Goal: Task Accomplishment & Management: Manage account settings

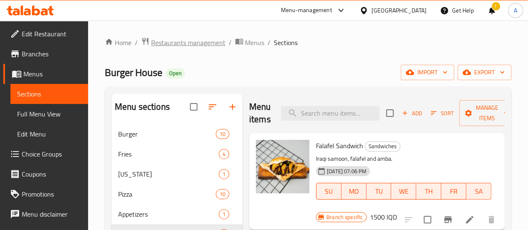
click at [187, 38] on span "Restaurants management" at bounding box center [188, 43] width 74 height 10
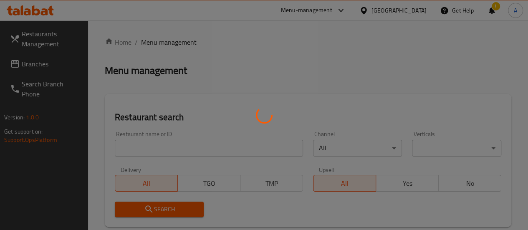
click at [135, 146] on div at bounding box center [264, 115] width 528 height 230
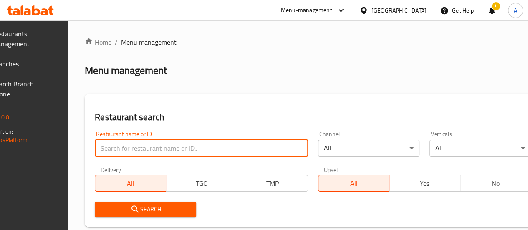
click at [135, 146] on input "search" at bounding box center [201, 148] width 213 height 17
type input "pavo"
click button "Search" at bounding box center [145, 209] width 101 height 15
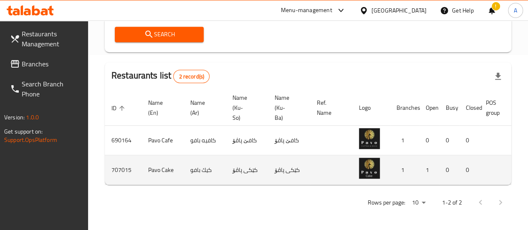
scroll to position [0, 82]
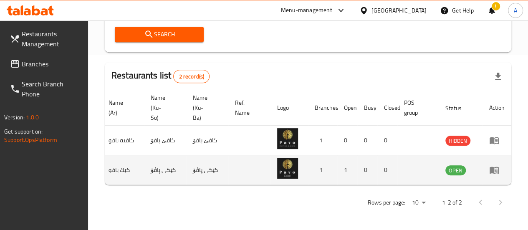
click at [500, 170] on td "enhanced table" at bounding box center [497, 170] width 29 height 30
click at [492, 167] on icon "enhanced table" at bounding box center [494, 170] width 9 height 7
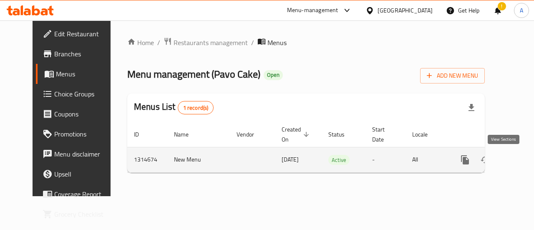
click at [516, 165] on link "enhanced table" at bounding box center [526, 160] width 20 height 20
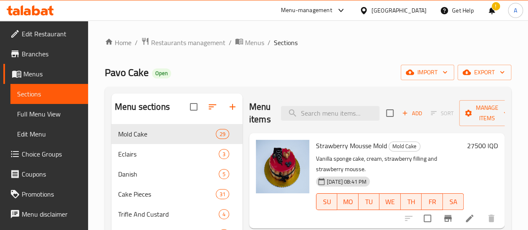
click at [41, 34] on span "Edit Restaurant" at bounding box center [52, 34] width 60 height 10
